Goal: Transaction & Acquisition: Purchase product/service

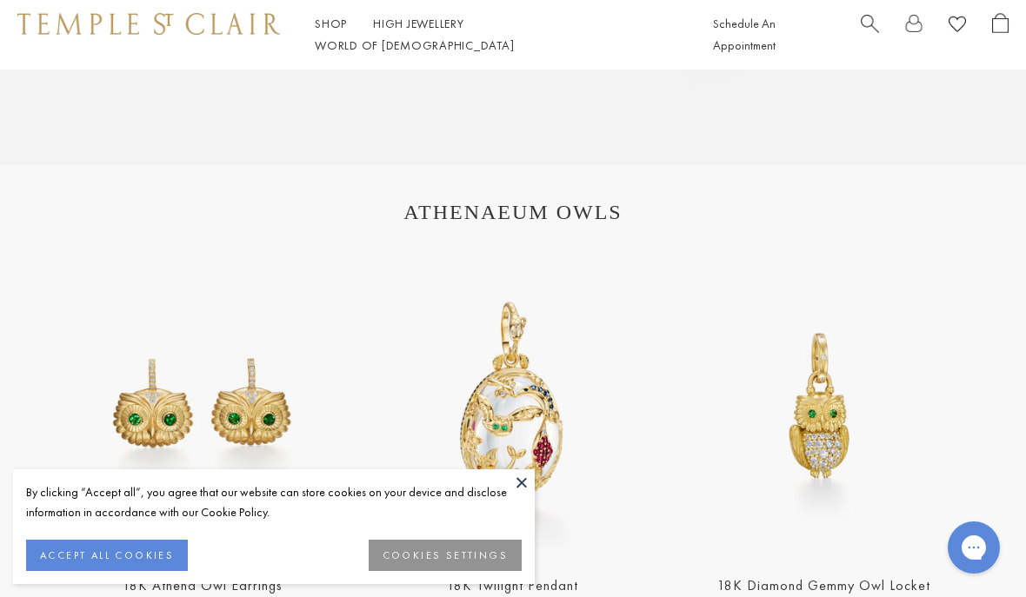
scroll to position [1653, 0]
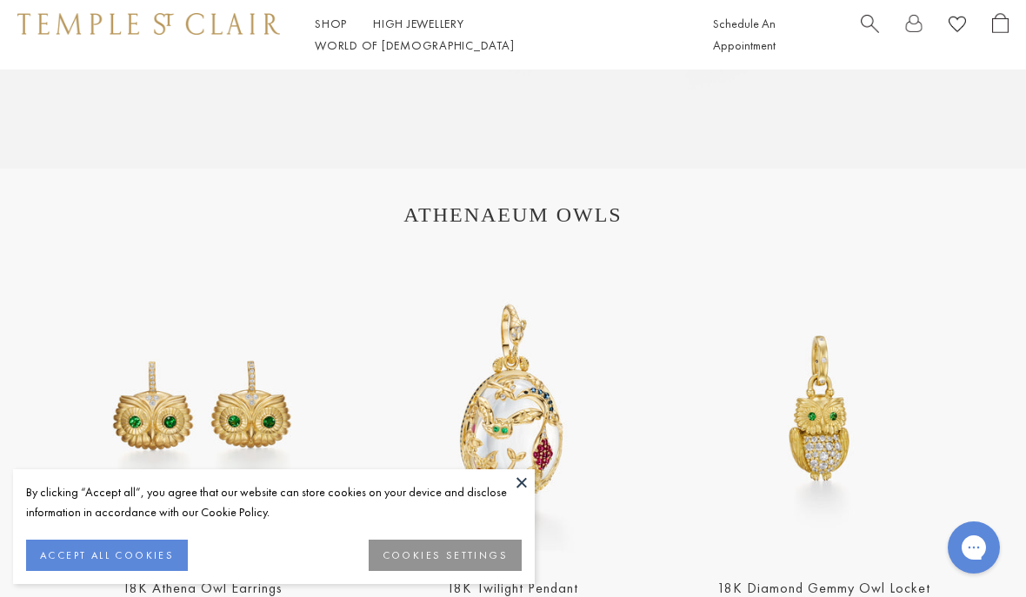
click at [586, 237] on section "ATHENAEUM OWLS 18K Athena Owl Earrings 18K Twilight Pendant 18K Diamond Gemmy O…" at bounding box center [513, 445] width 1026 height 553
click at [576, 212] on h1 "ATHENAEUM OWLS" at bounding box center [513, 214] width 887 height 23
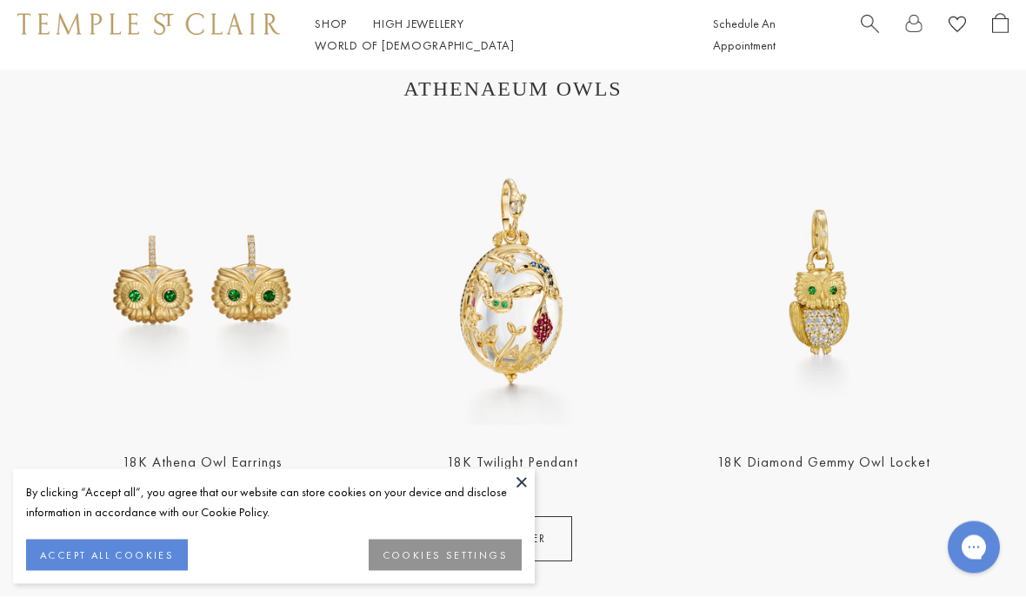
scroll to position [1777, 0]
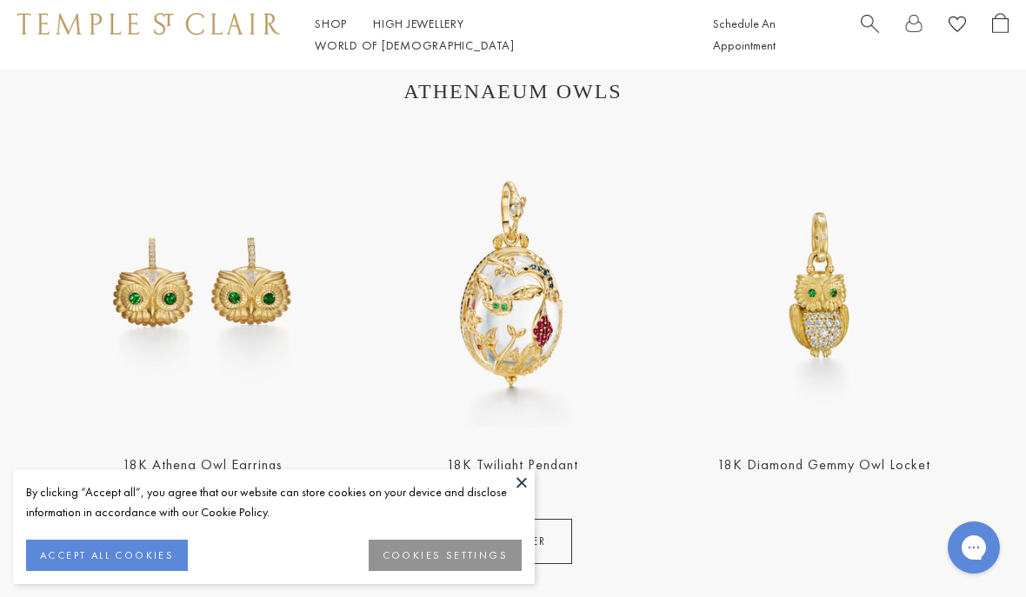
click at [566, 543] on link "DISCOVER" at bounding box center [513, 541] width 118 height 45
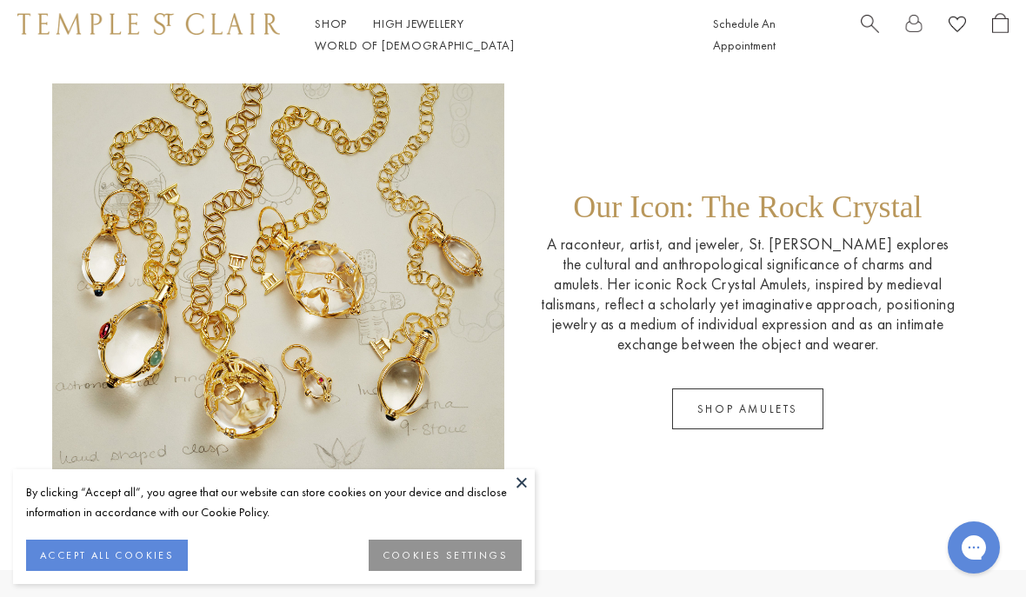
scroll to position [2412, 0]
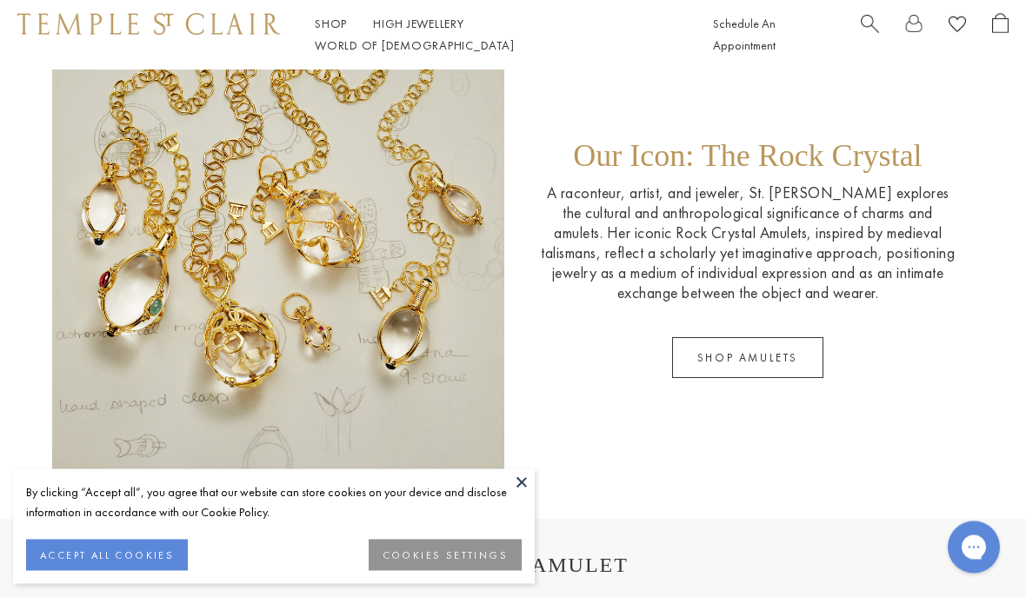
click at [779, 370] on link "SHOP AMULETS" at bounding box center [747, 358] width 151 height 41
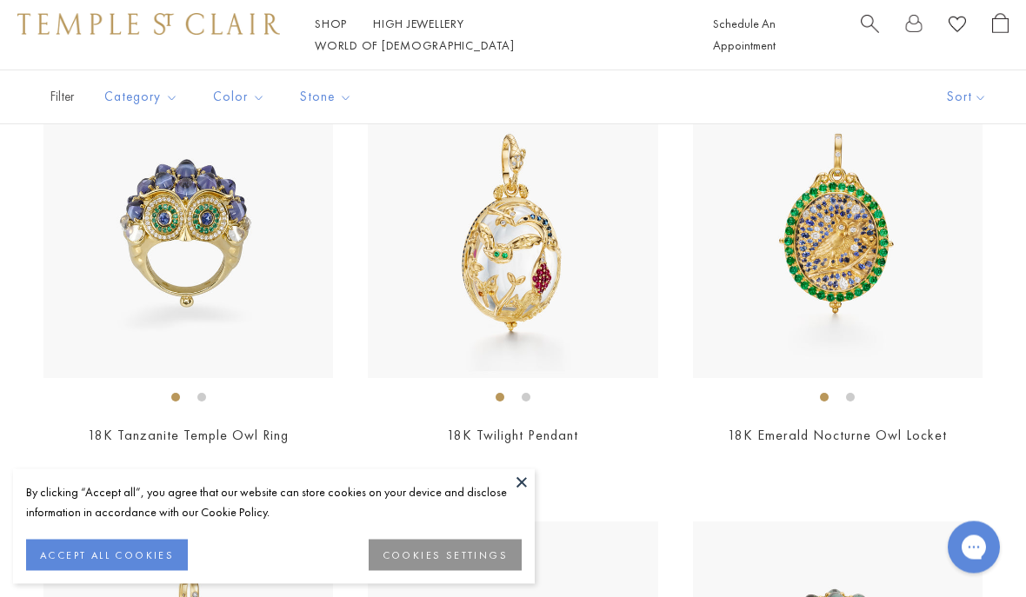
scroll to position [427, 0]
click at [529, 495] on button at bounding box center [522, 482] width 26 height 26
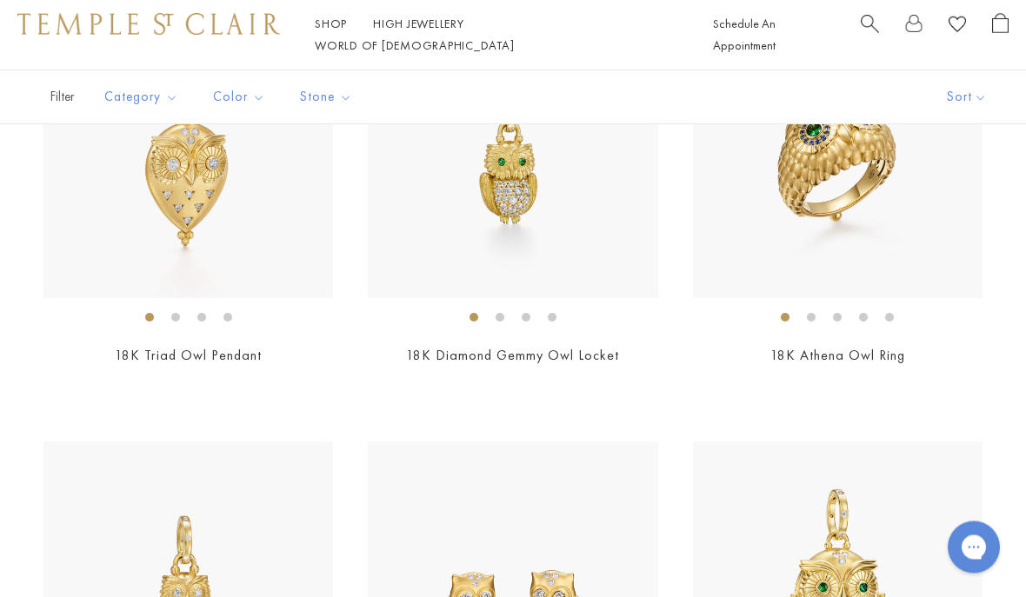
scroll to position [1796, 0]
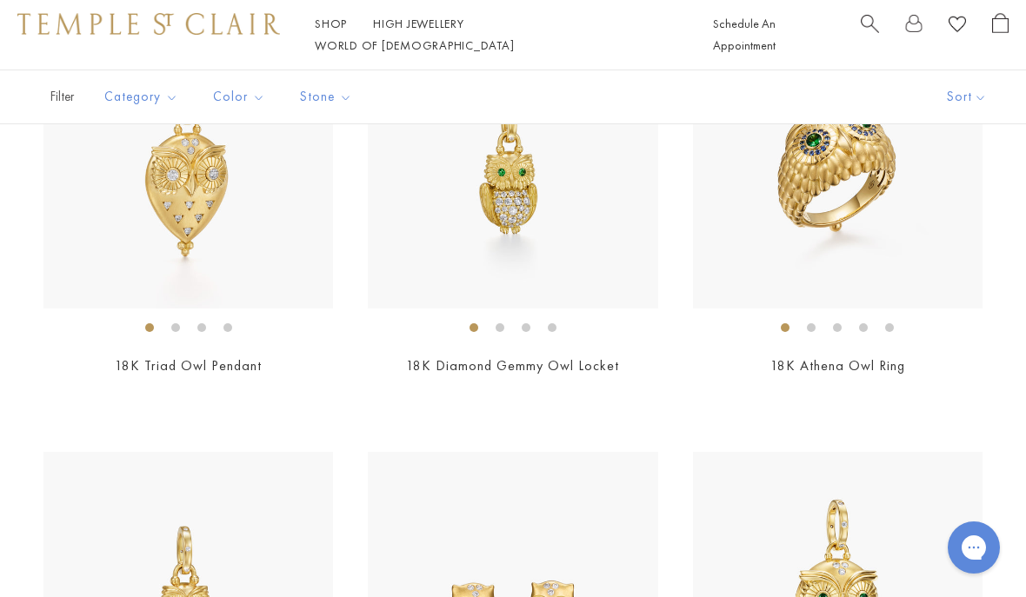
click at [568, 405] on div "New New New New New New New New New" at bounding box center [513, 236] width 1026 height 3032
click at [568, 382] on div "$8,500" at bounding box center [512, 390] width 289 height 20
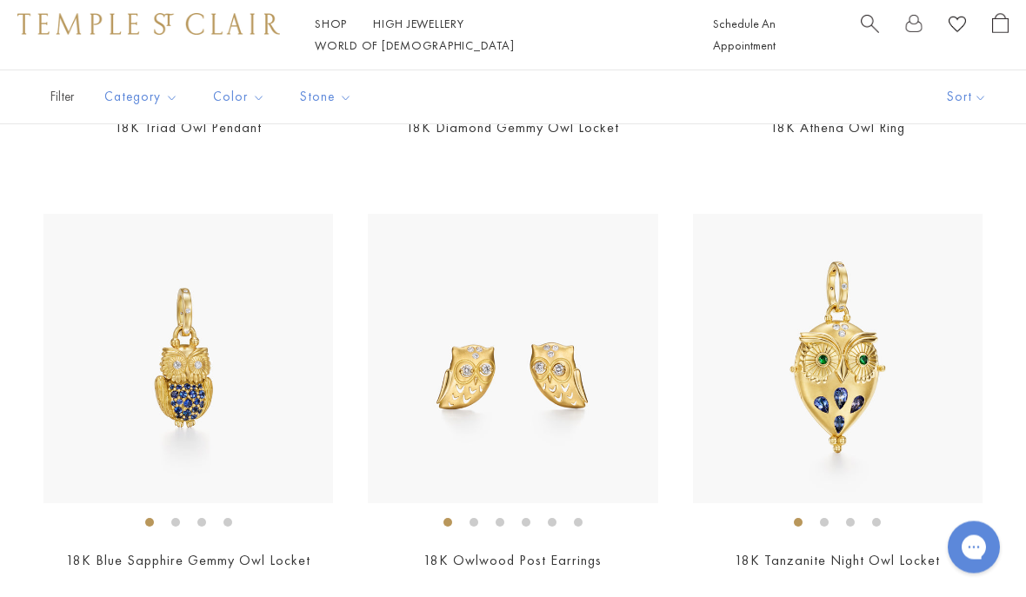
scroll to position [2047, 0]
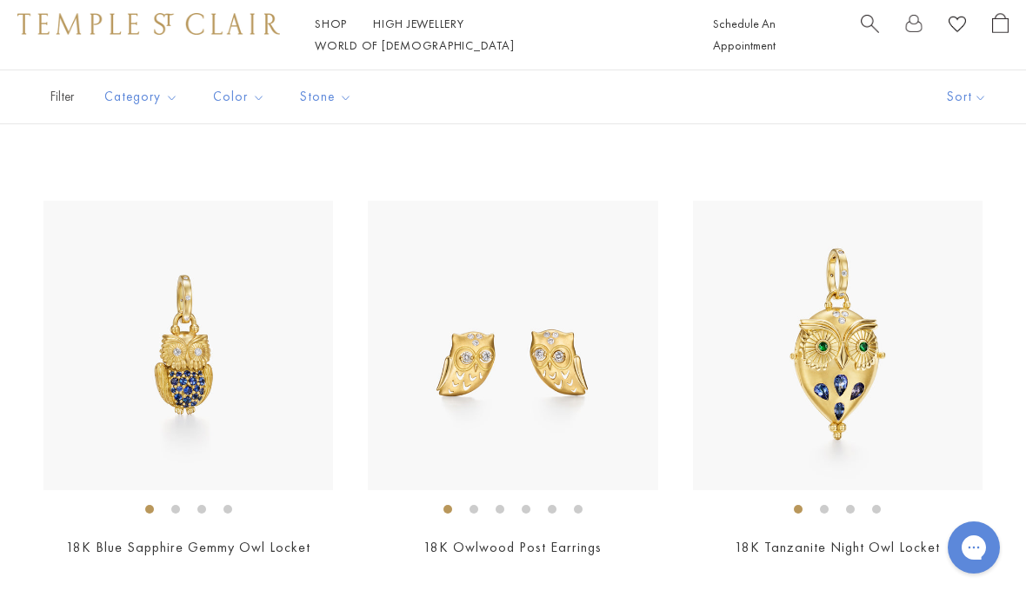
click at [212, 565] on div "$8,000" at bounding box center [187, 572] width 289 height 20
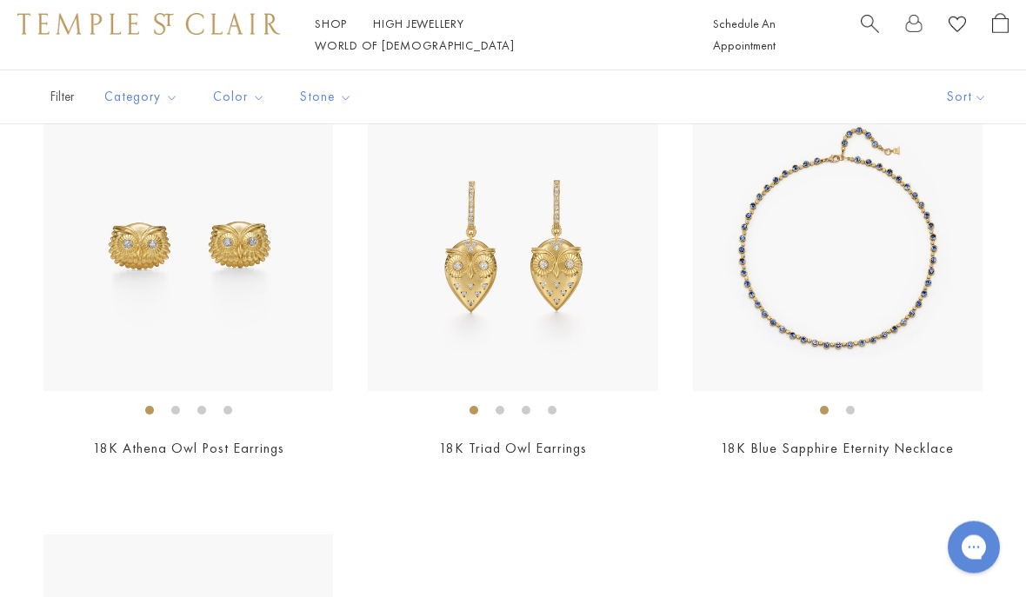
scroll to position [2579, 0]
click at [227, 468] on div "$1,950" at bounding box center [187, 472] width 289 height 20
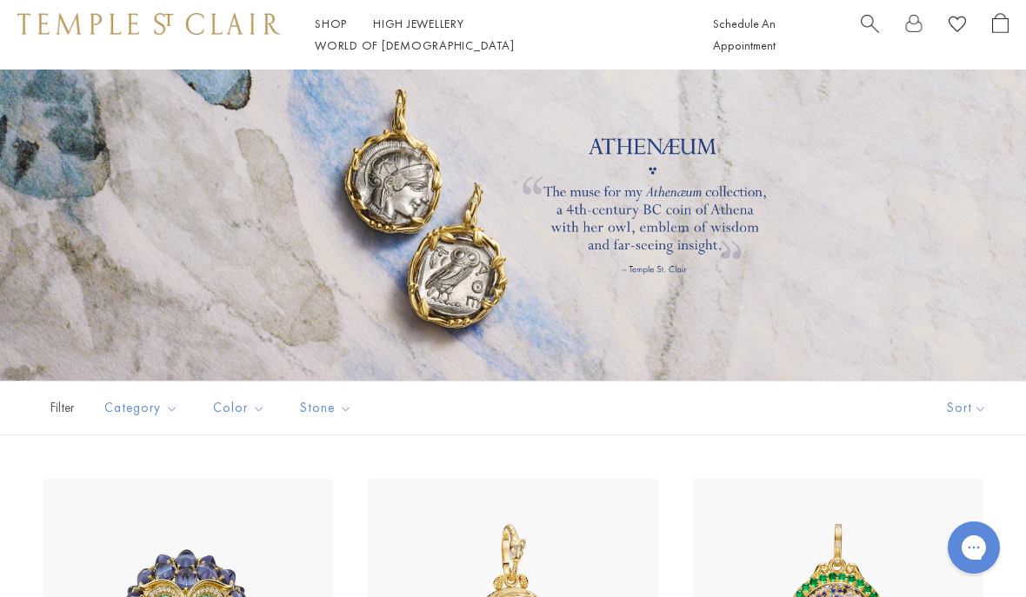
scroll to position [0, 0]
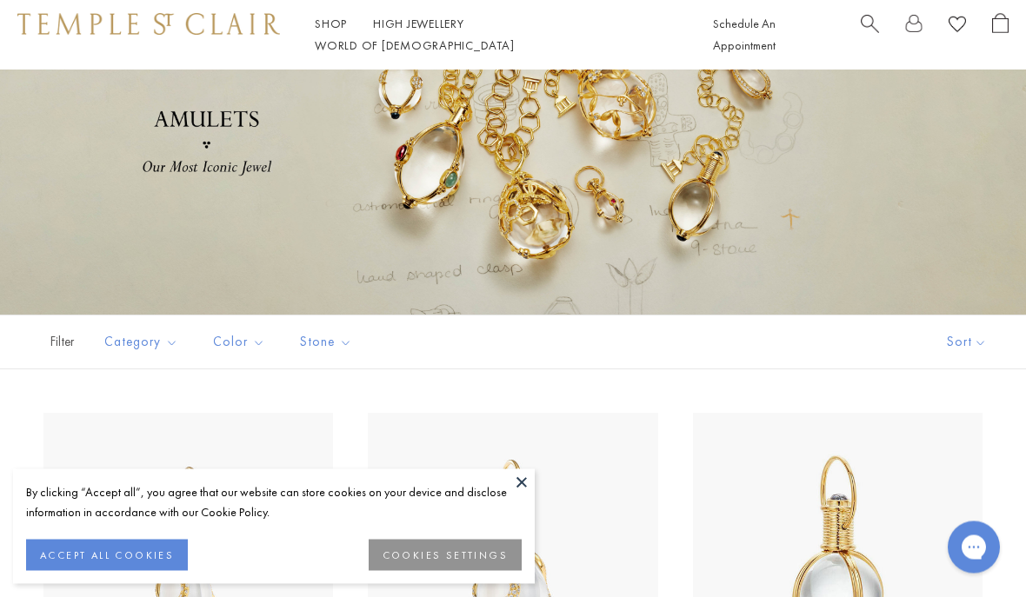
scroll to position [103, 0]
click at [541, 566] on img at bounding box center [512, 557] width 289 height 289
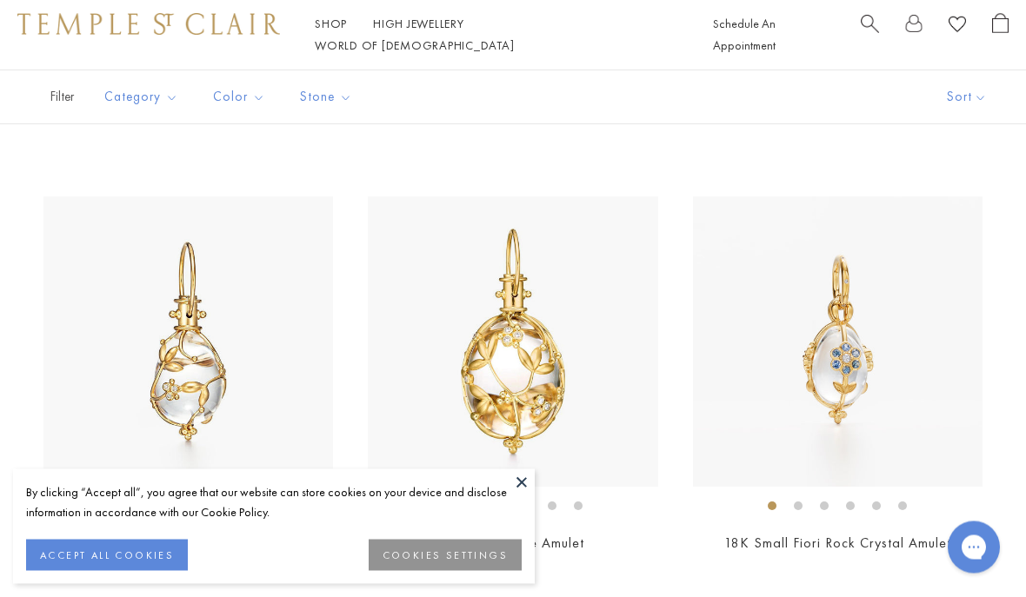
scroll to position [1185, 0]
click at [840, 564] on span "$3,200" at bounding box center [836, 567] width 43 height 20
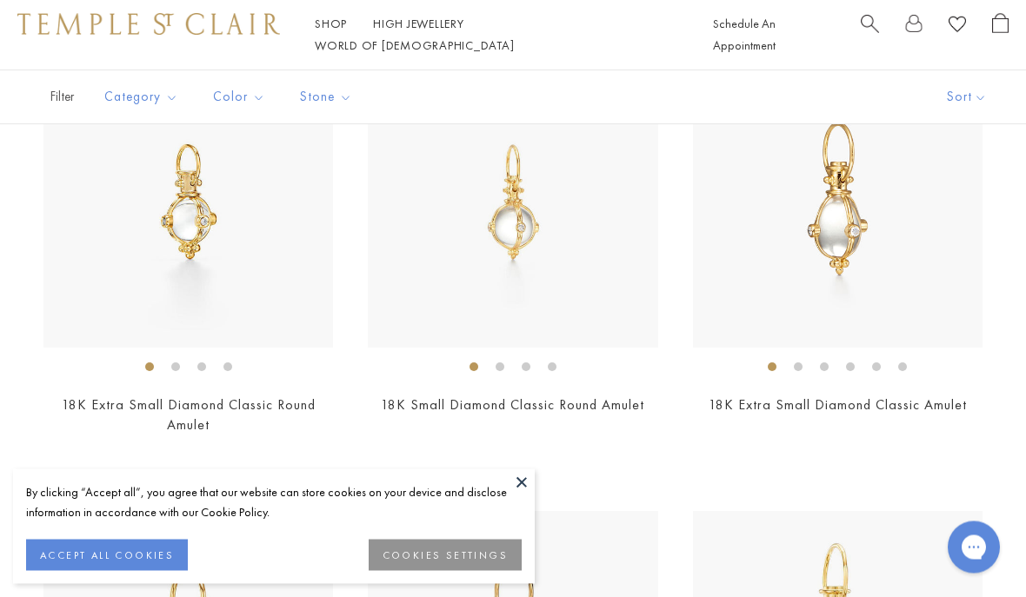
scroll to position [3509, 0]
click at [542, 429] on div "$2,300" at bounding box center [512, 429] width 289 height 20
click at [237, 450] on div "$1,200" at bounding box center [187, 449] width 289 height 20
click at [541, 235] on img at bounding box center [512, 202] width 289 height 289
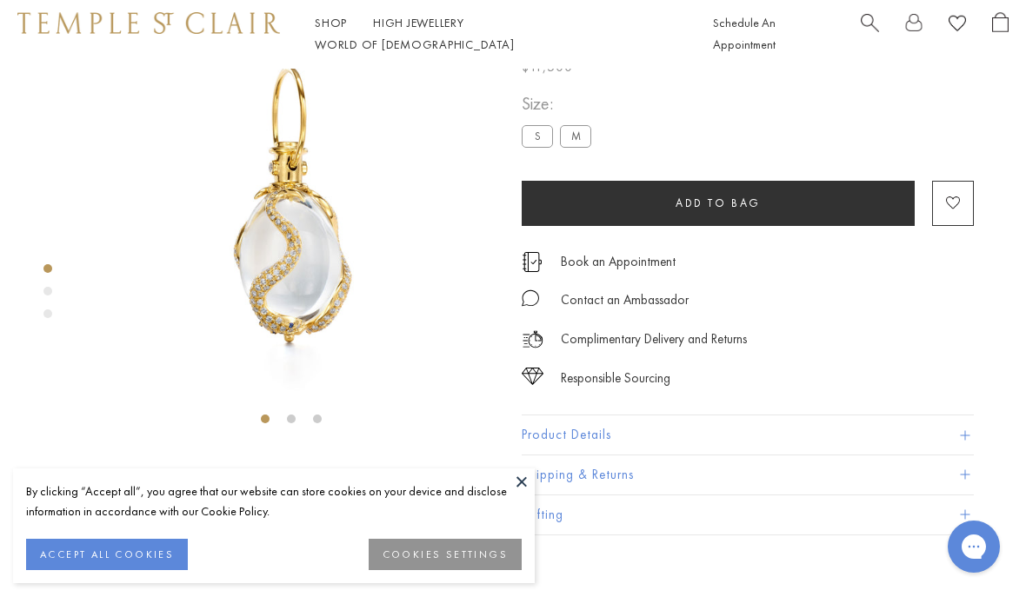
scroll to position [70, 0]
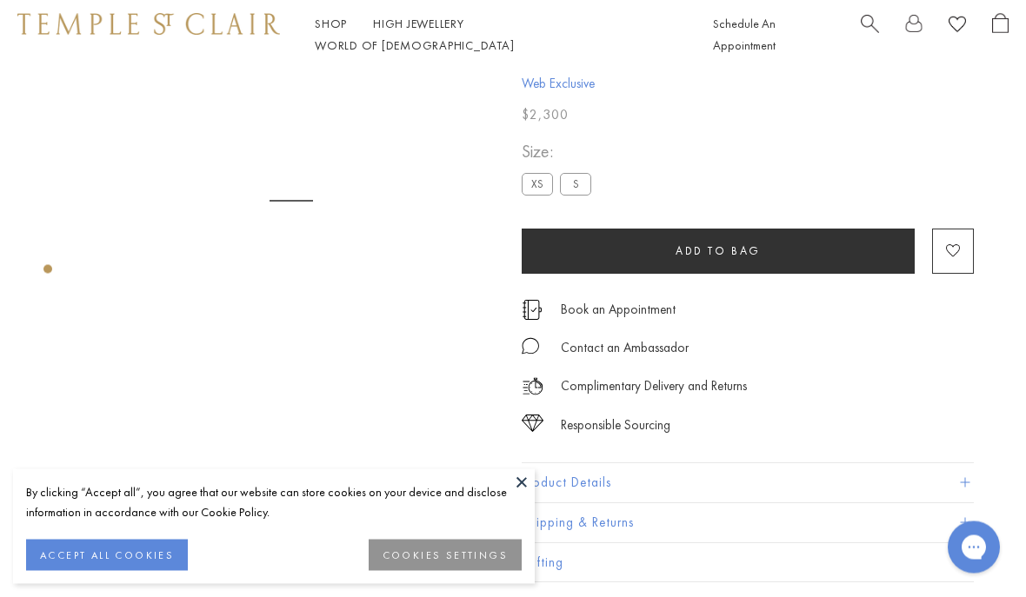
scroll to position [70, 0]
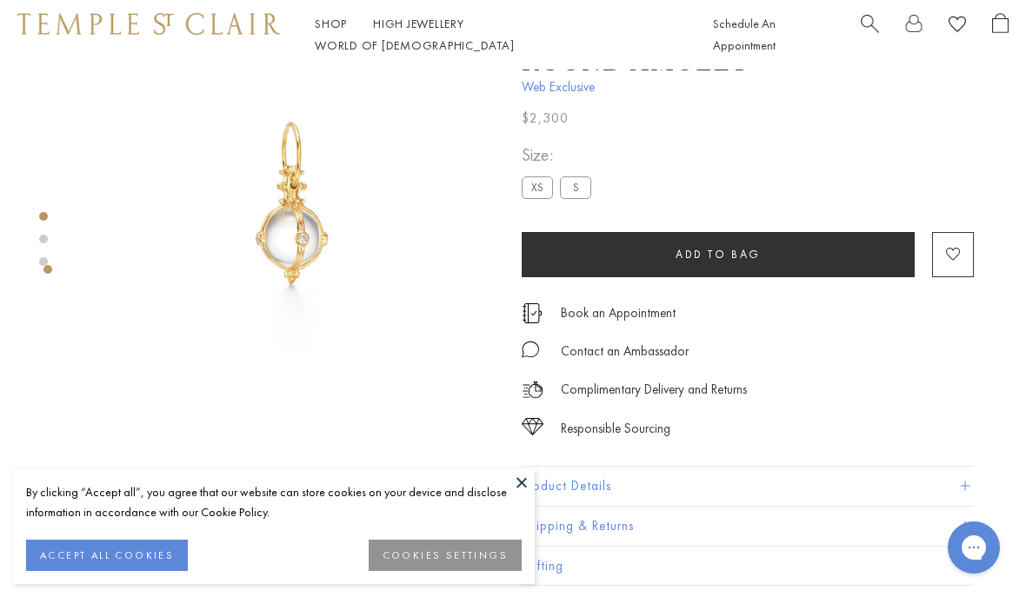
click at [582, 184] on label "S" at bounding box center [575, 187] width 31 height 22
click at [789, 470] on button "Product Details" at bounding box center [748, 486] width 452 height 39
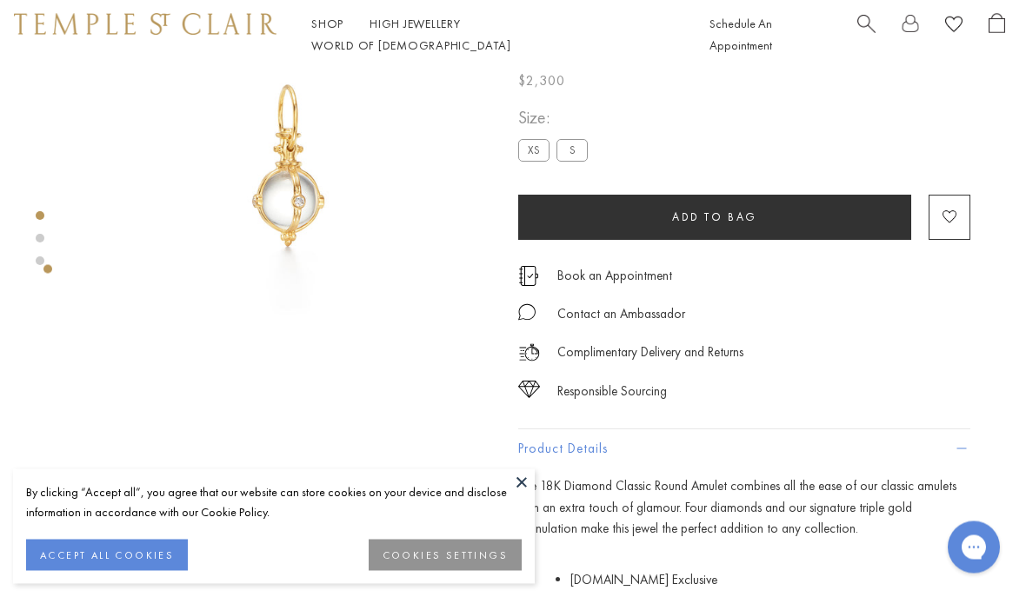
scroll to position [107, 3]
click at [50, 234] on div at bounding box center [271, 167] width 548 height 409
click at [50, 236] on div at bounding box center [271, 167] width 548 height 409
click at [660, 130] on div "**********" at bounding box center [744, 142] width 452 height 79
click at [57, 237] on div at bounding box center [271, 167] width 548 height 409
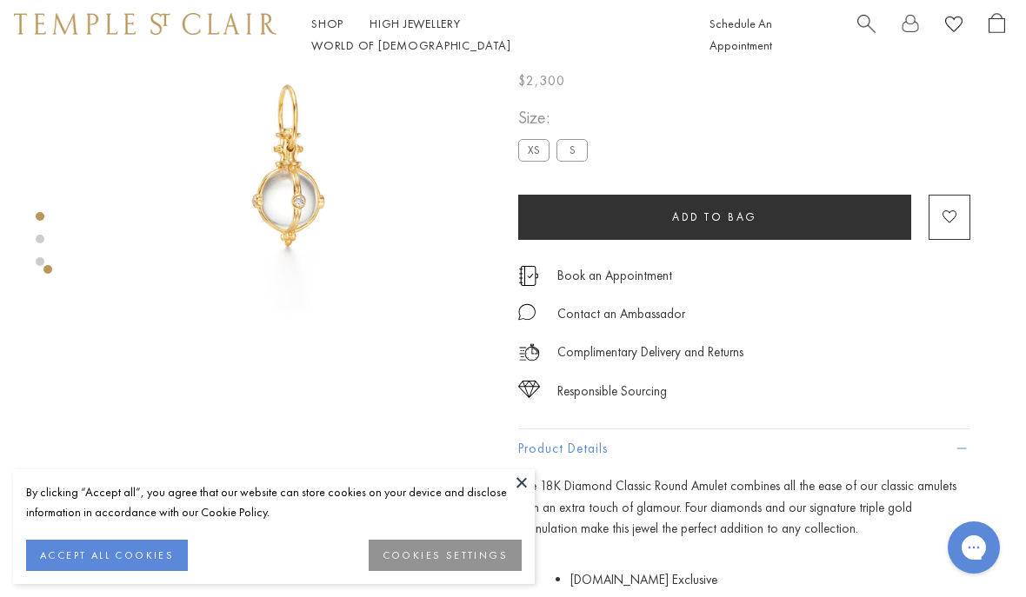
click at [51, 243] on div at bounding box center [271, 167] width 548 height 409
click at [58, 268] on div at bounding box center [271, 167] width 548 height 409
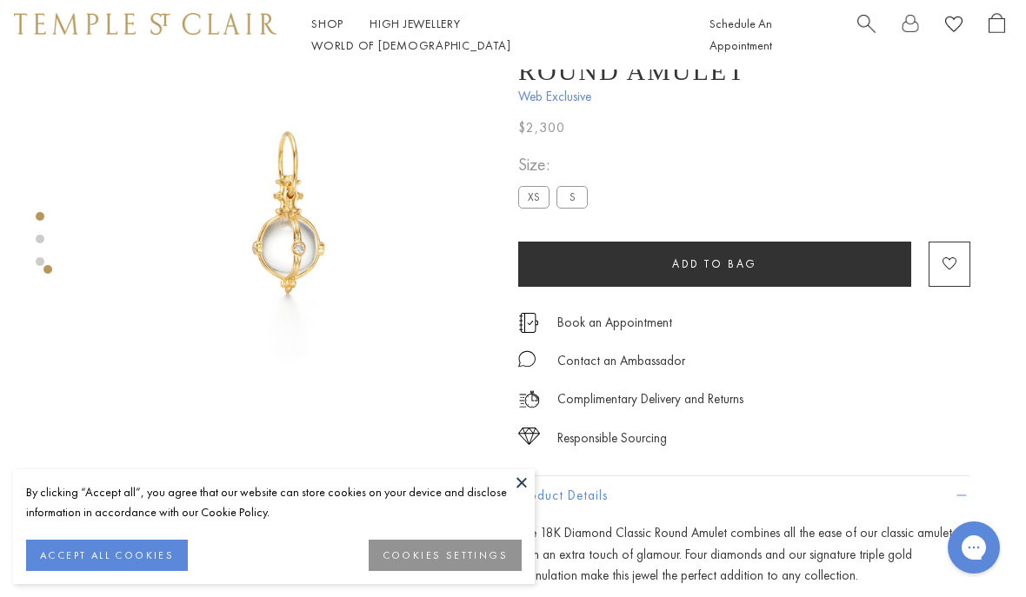
scroll to position [0, 3]
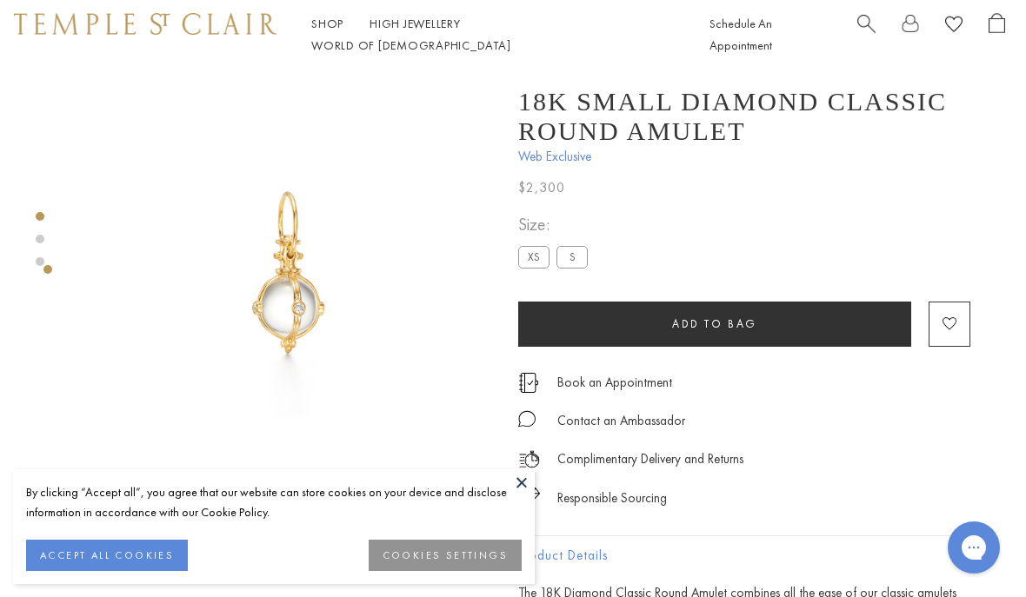
click at [53, 238] on div at bounding box center [271, 274] width 548 height 409
click at [42, 243] on link at bounding box center [40, 239] width 9 height 9
click at [542, 264] on label "XS" at bounding box center [533, 257] width 31 height 22
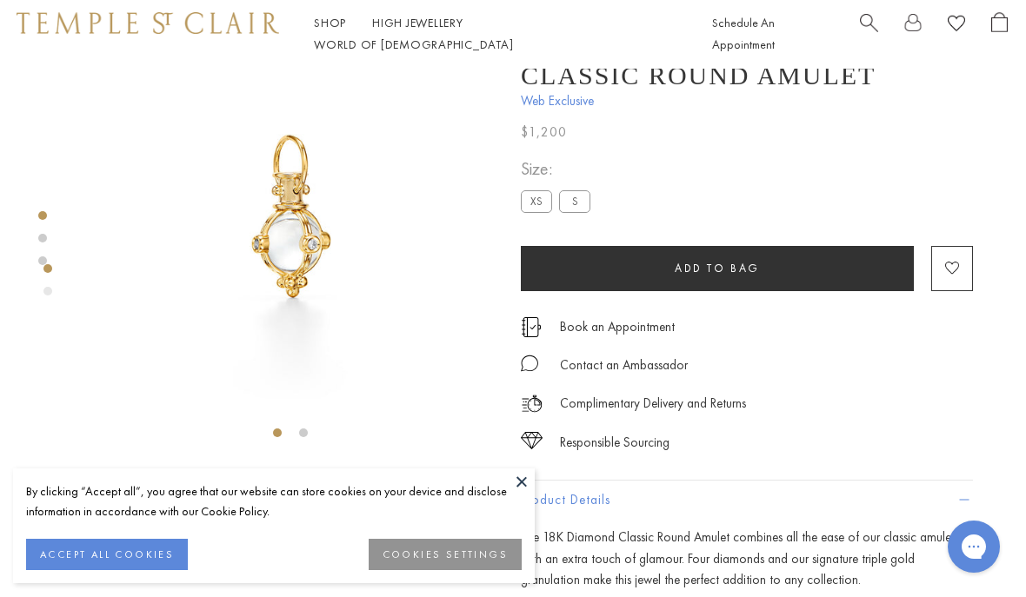
scroll to position [70, 0]
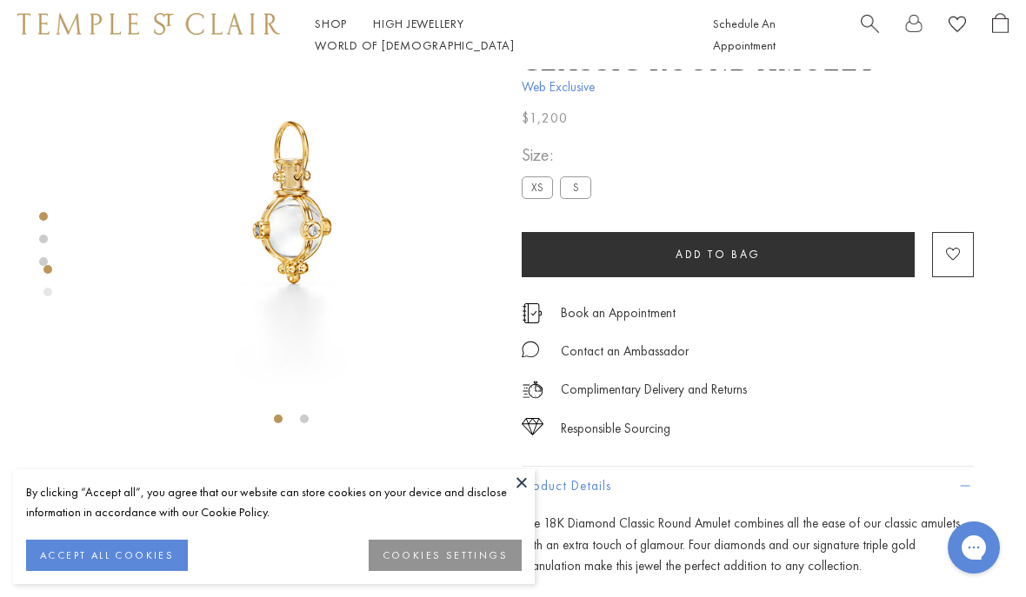
click at [309, 423] on li at bounding box center [304, 419] width 9 height 9
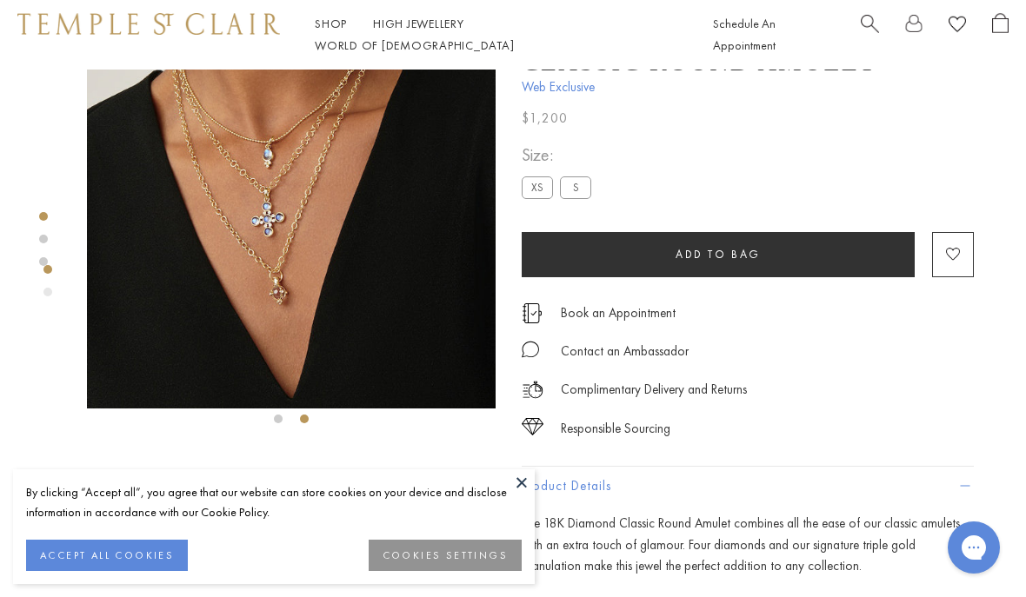
click at [378, 263] on img at bounding box center [291, 204] width 409 height 409
